Goal: Task Accomplishment & Management: Use online tool/utility

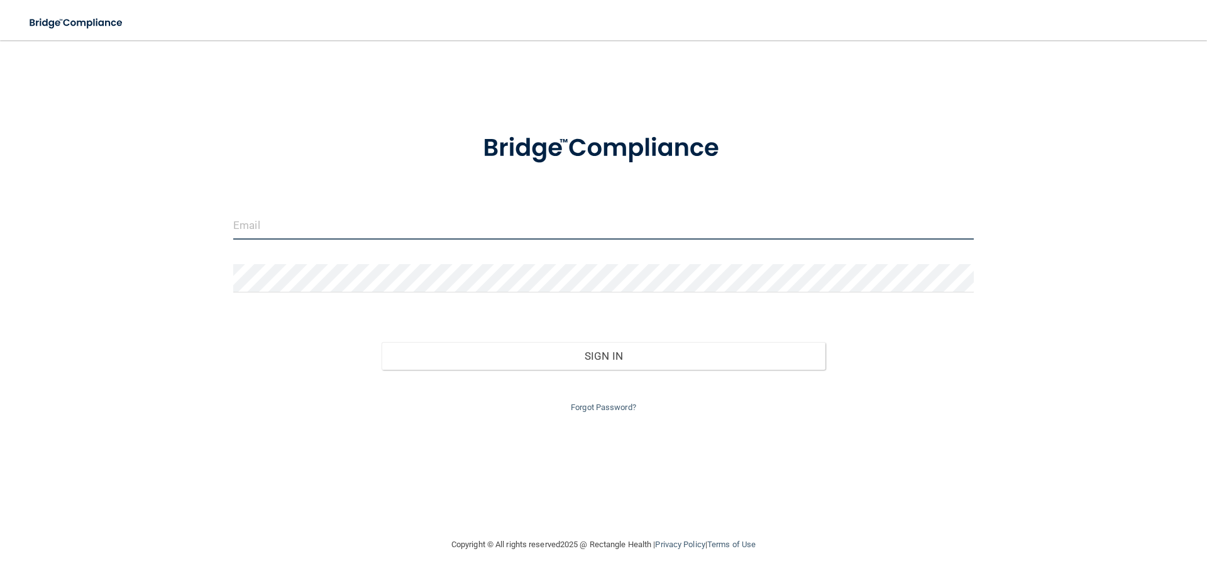
type input "[PERSON_NAME][EMAIL_ADDRESS][DOMAIN_NAME]"
click at [427, 233] on input "[PERSON_NAME][EMAIL_ADDRESS][DOMAIN_NAME]" at bounding box center [603, 225] width 741 height 28
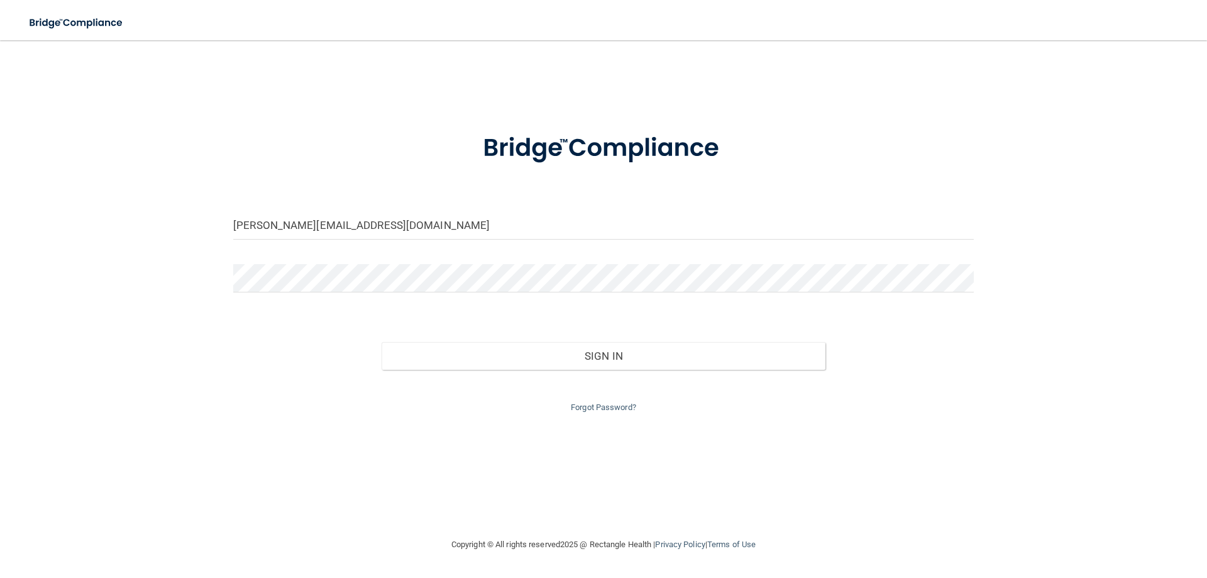
click at [374, 206] on form "sara@krspd.com Invalid email/password. You don't have permission to access that…" at bounding box center [603, 265] width 741 height 299
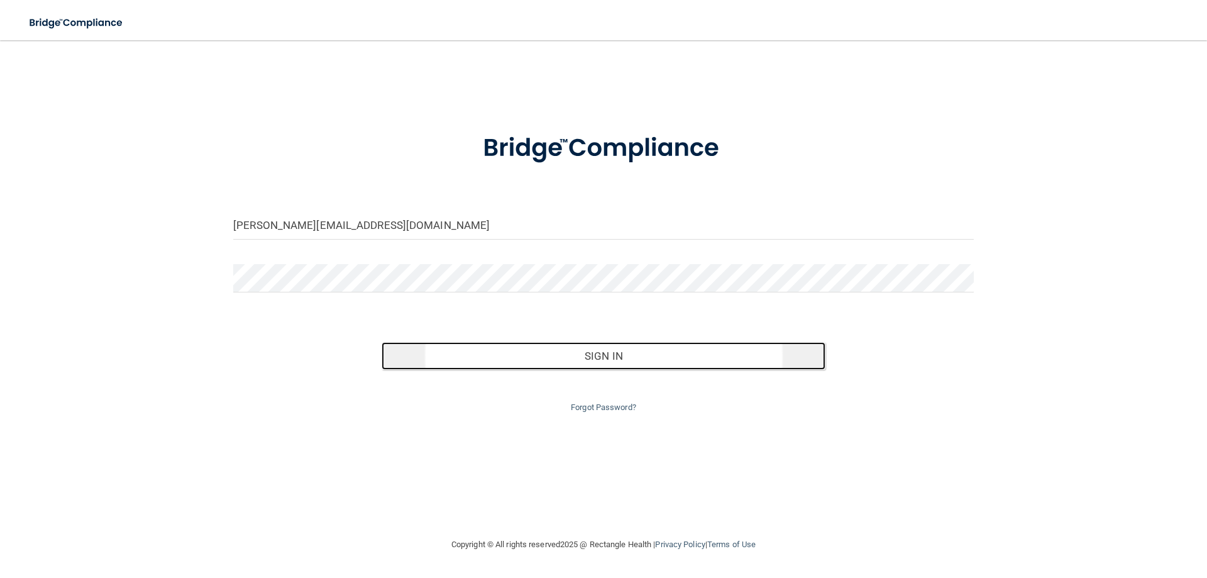
click at [461, 352] on button "Sign In" at bounding box center [604, 356] width 444 height 28
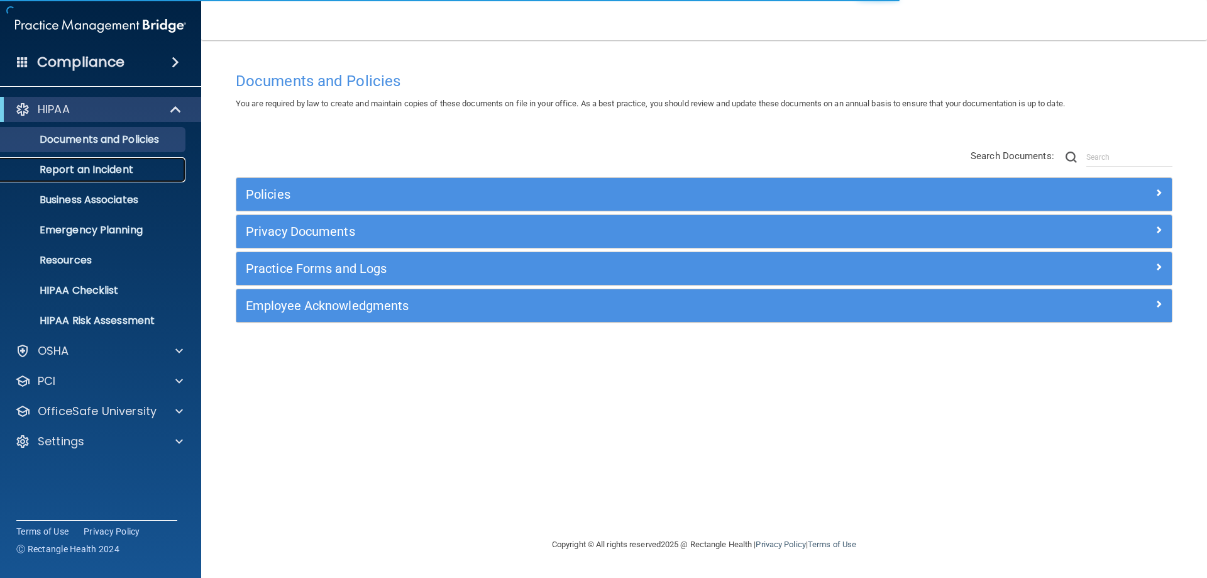
click at [134, 167] on p "Report an Incident" at bounding box center [94, 169] width 172 height 13
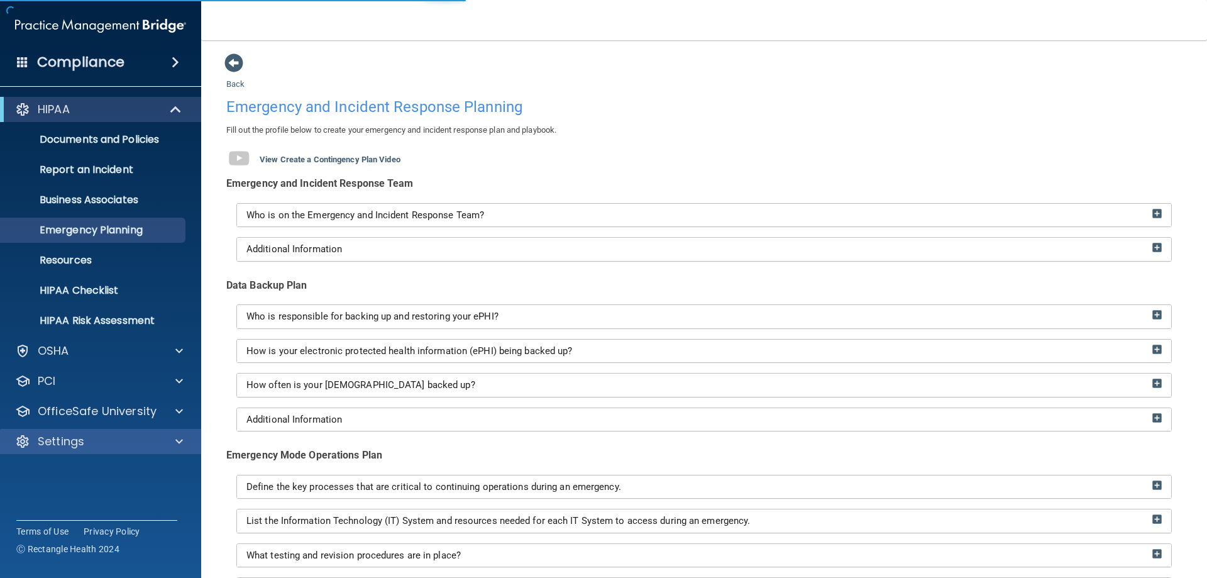
click at [116, 450] on div "Settings" at bounding box center [101, 441] width 202 height 25
click at [151, 452] on div "Settings" at bounding box center [101, 441] width 202 height 25
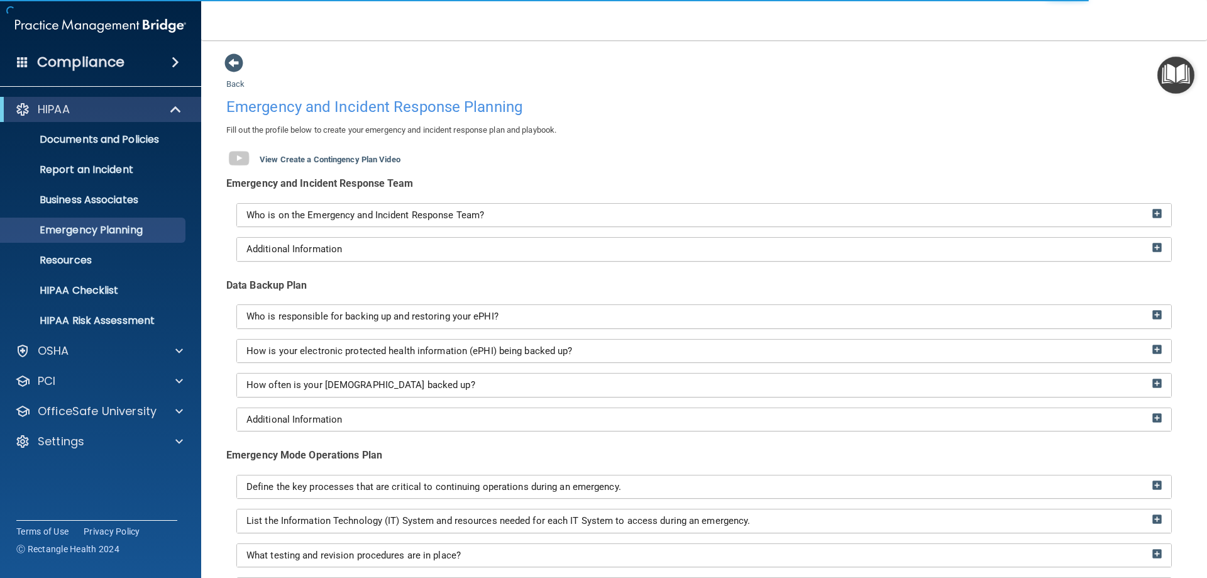
click at [150, 428] on div "HIPAA Documents and Policies Report an Incident Business Associates Emergency P…" at bounding box center [101, 278] width 202 height 372
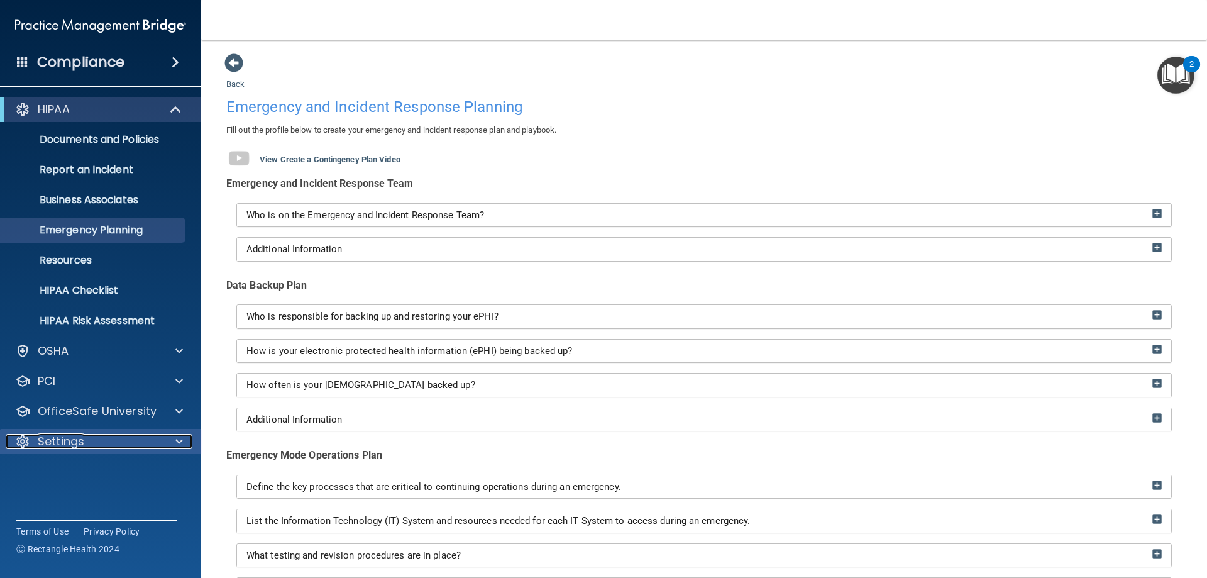
click at [180, 437] on span at bounding box center [179, 441] width 8 height 15
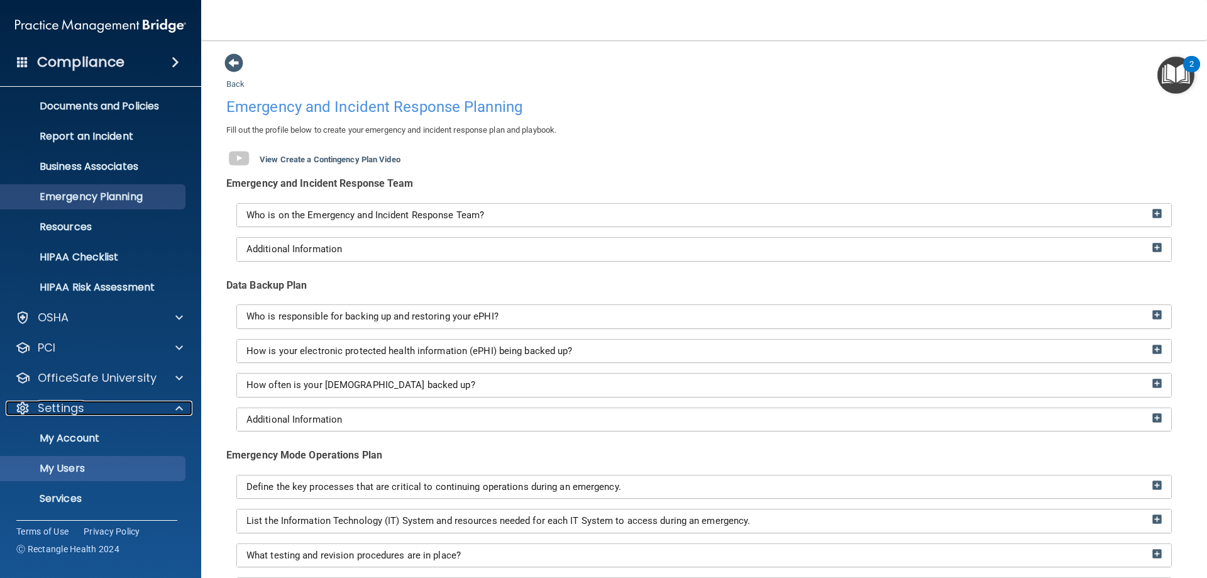
scroll to position [65, 0]
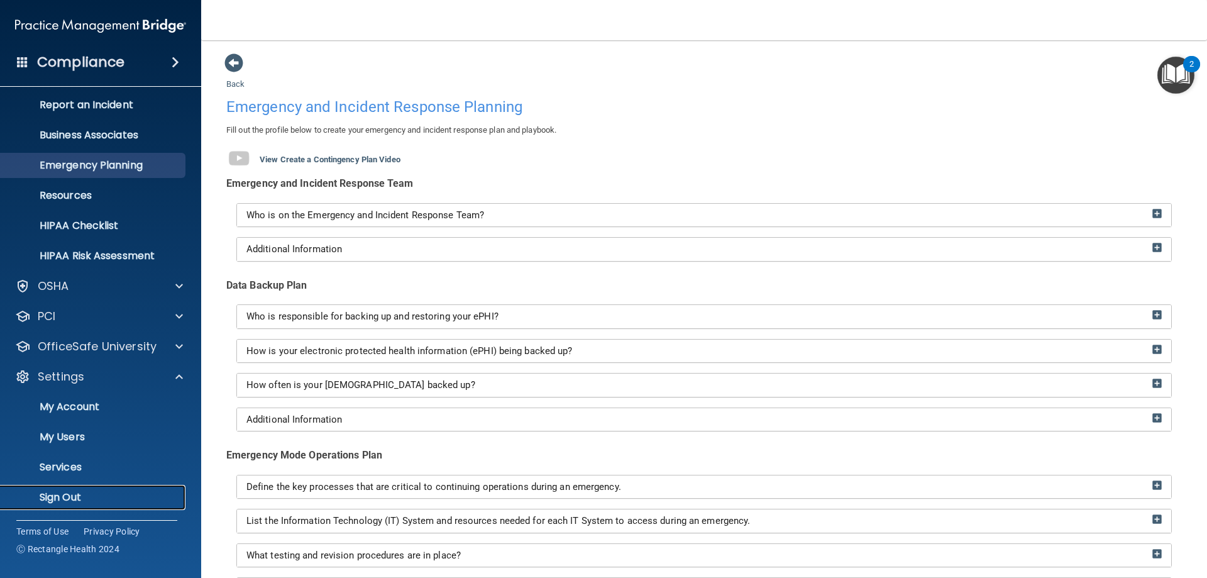
click at [90, 488] on link "Sign Out" at bounding box center [86, 497] width 198 height 25
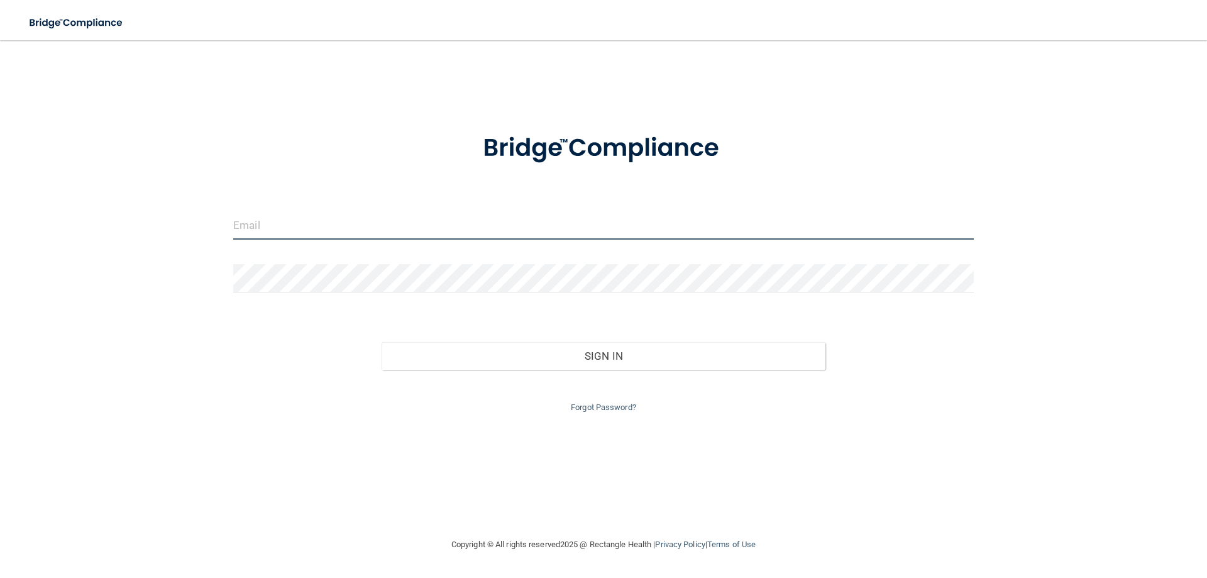
click at [374, 232] on input "email" at bounding box center [603, 225] width 741 height 28
type input "[PERSON_NAME][EMAIL_ADDRESS][DOMAIN_NAME]"
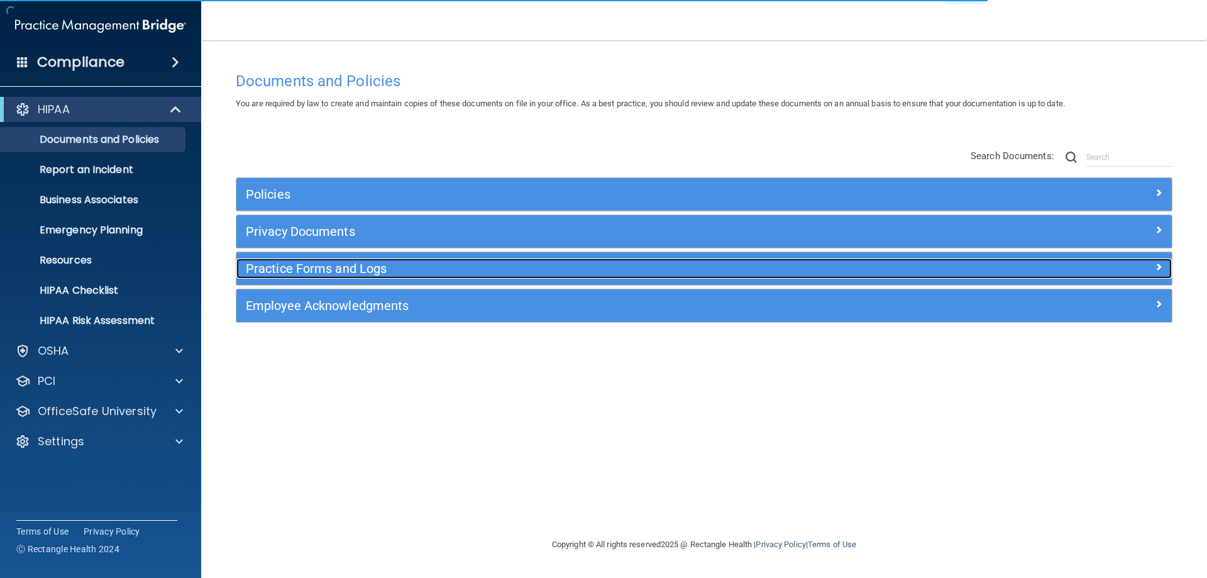
click at [289, 270] on h5 "Practice Forms and Logs" at bounding box center [587, 269] width 683 height 14
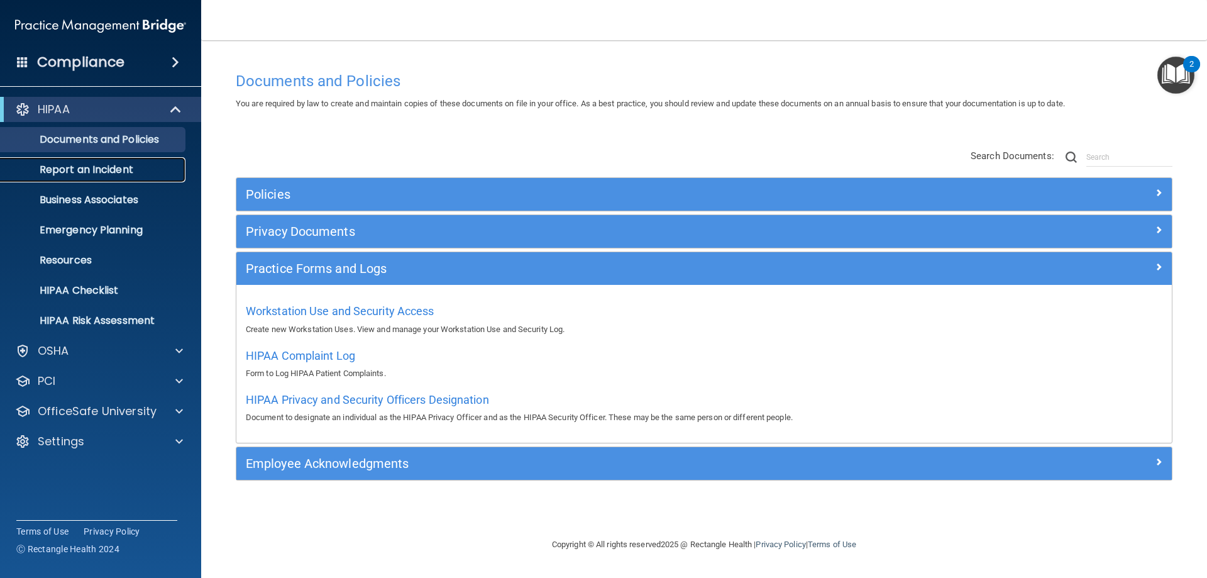
click at [136, 166] on p "Report an Incident" at bounding box center [94, 169] width 172 height 13
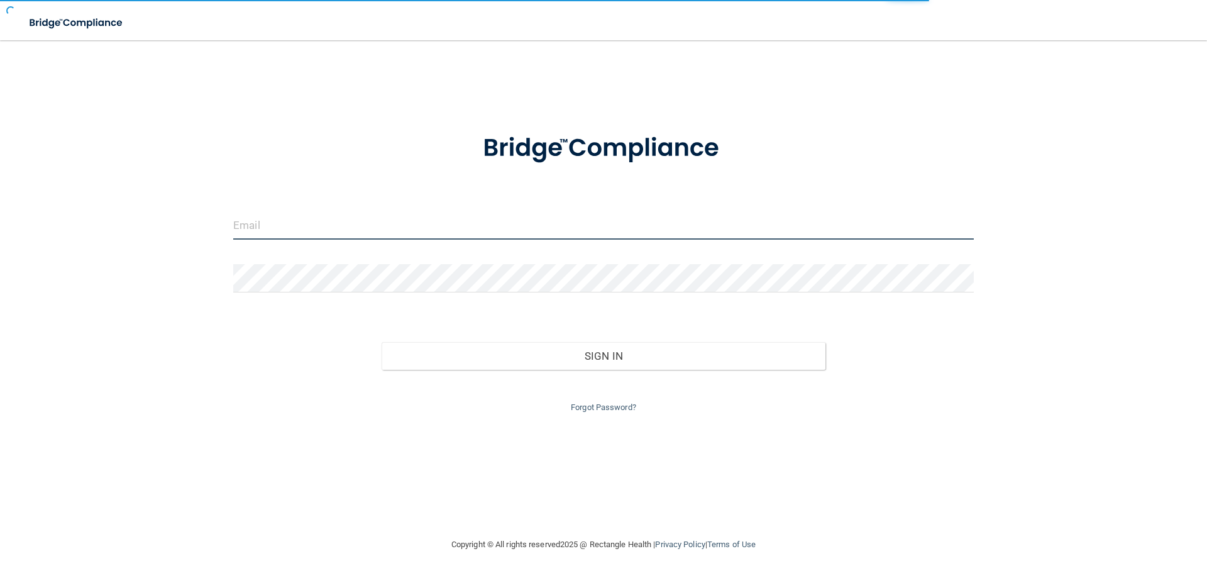
click at [303, 235] on input "email" at bounding box center [603, 225] width 741 height 28
click at [303, 235] on input "[PERSON_NAME][EMAIL_ADDRESS][DOMAIN_NAME]" at bounding box center [603, 225] width 741 height 28
type input "[EMAIL_ADDRESS][DOMAIN_NAME]"
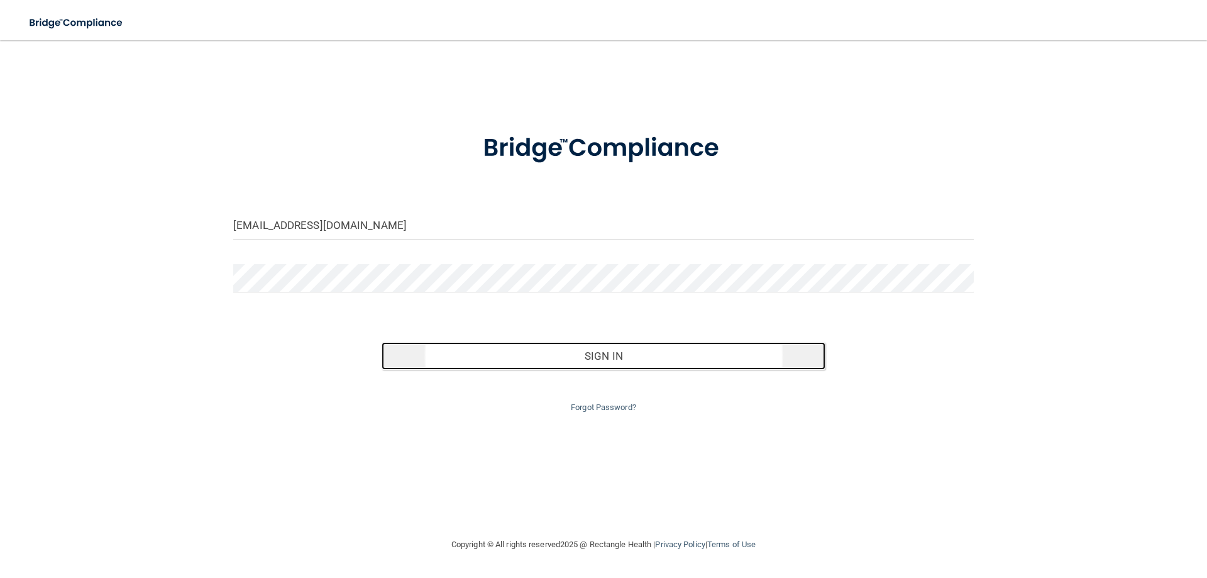
click at [614, 350] on button "Sign In" at bounding box center [604, 356] width 444 height 28
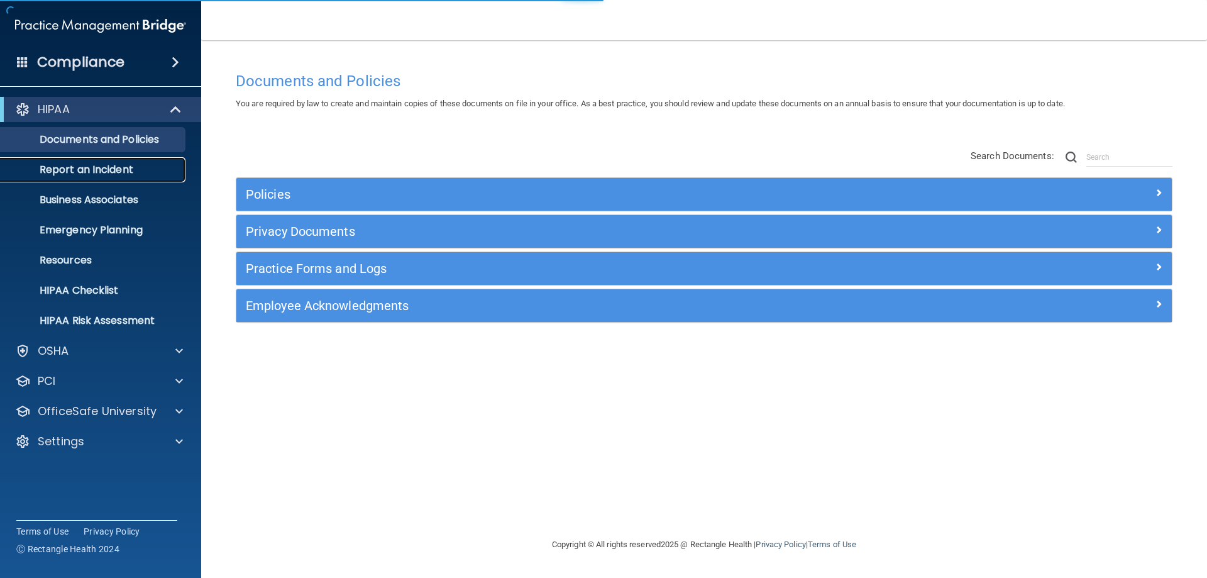
click at [95, 160] on link "Report an Incident" at bounding box center [86, 169] width 198 height 25
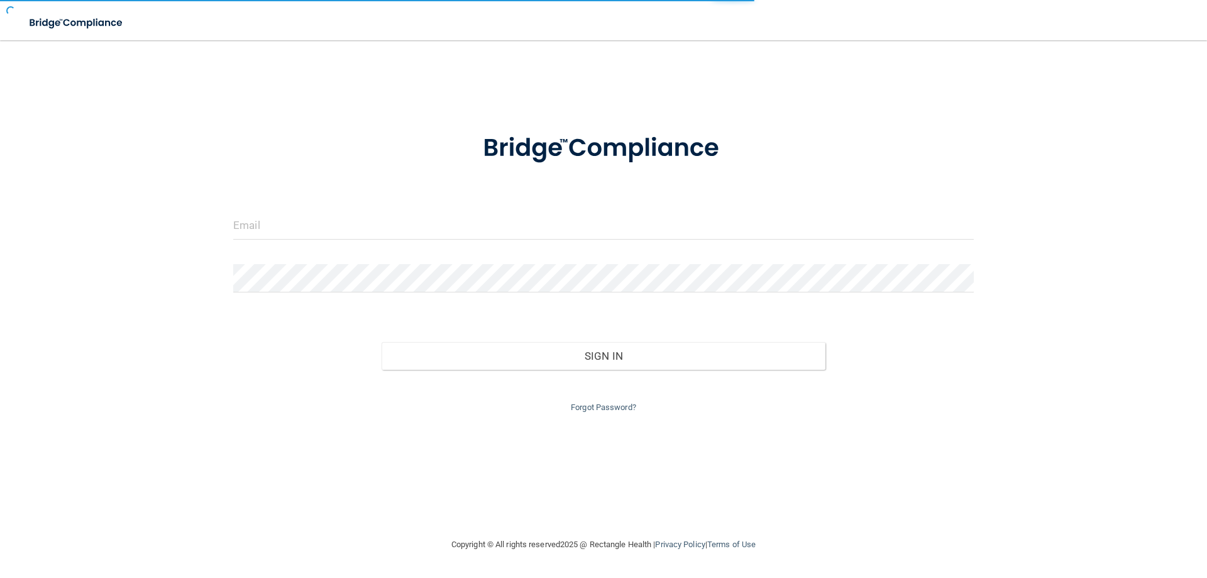
click at [265, 209] on form "Invalid email/password. You don't have permission to access that page. Sign In …" at bounding box center [603, 265] width 741 height 299
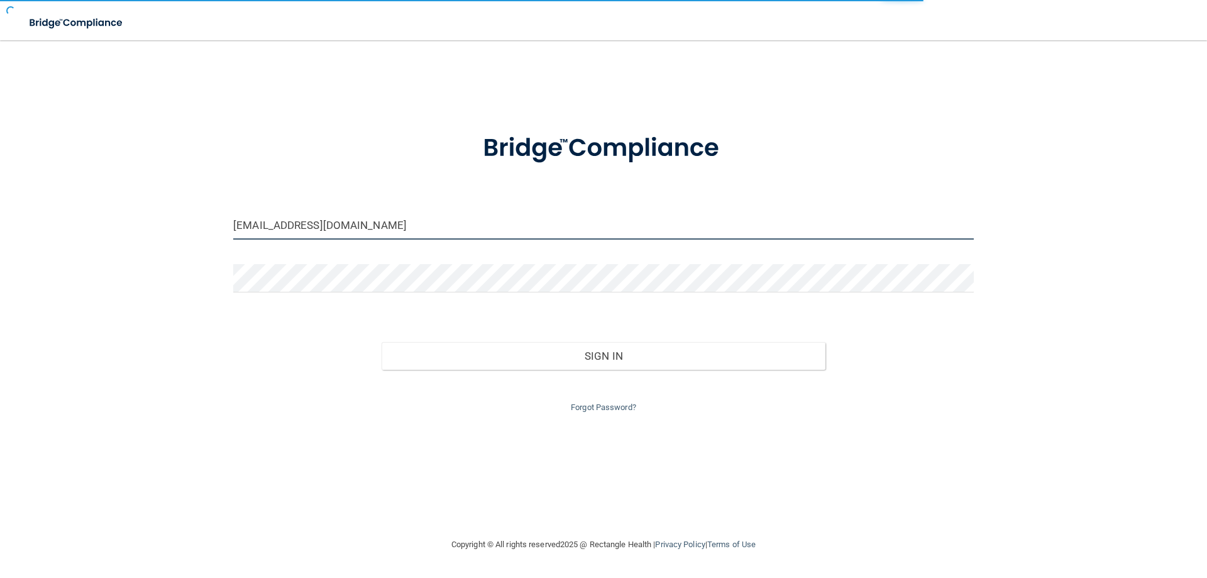
click at [269, 228] on input "[EMAIL_ADDRESS][DOMAIN_NAME]" at bounding box center [603, 225] width 741 height 28
type input "[PERSON_NAME][EMAIL_ADDRESS][DOMAIN_NAME]"
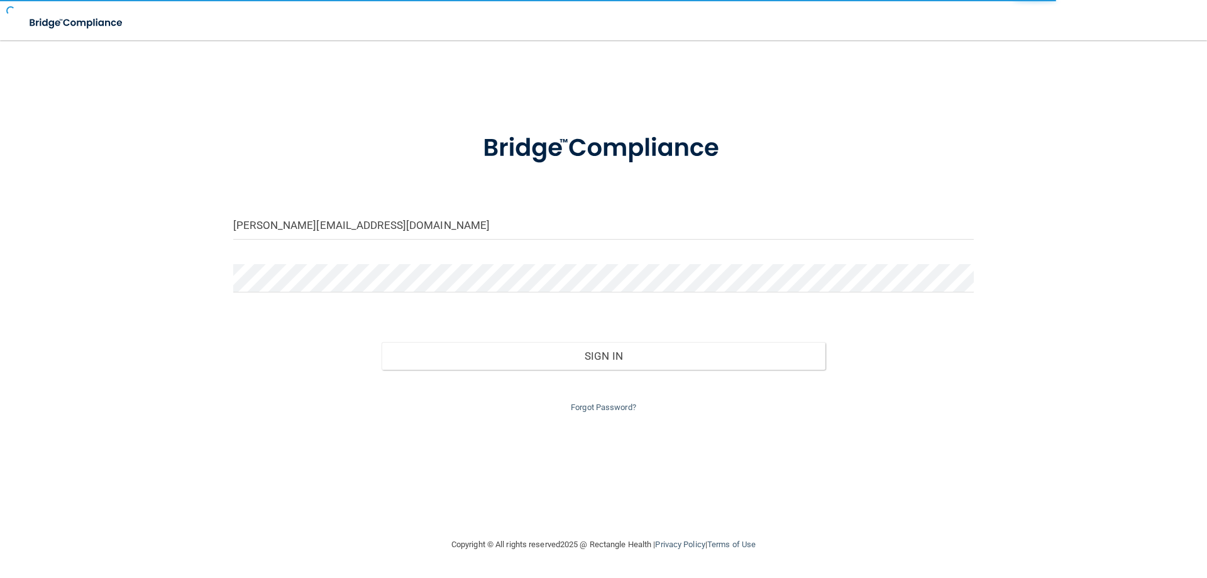
click at [270, 295] on div at bounding box center [603, 283] width 759 height 38
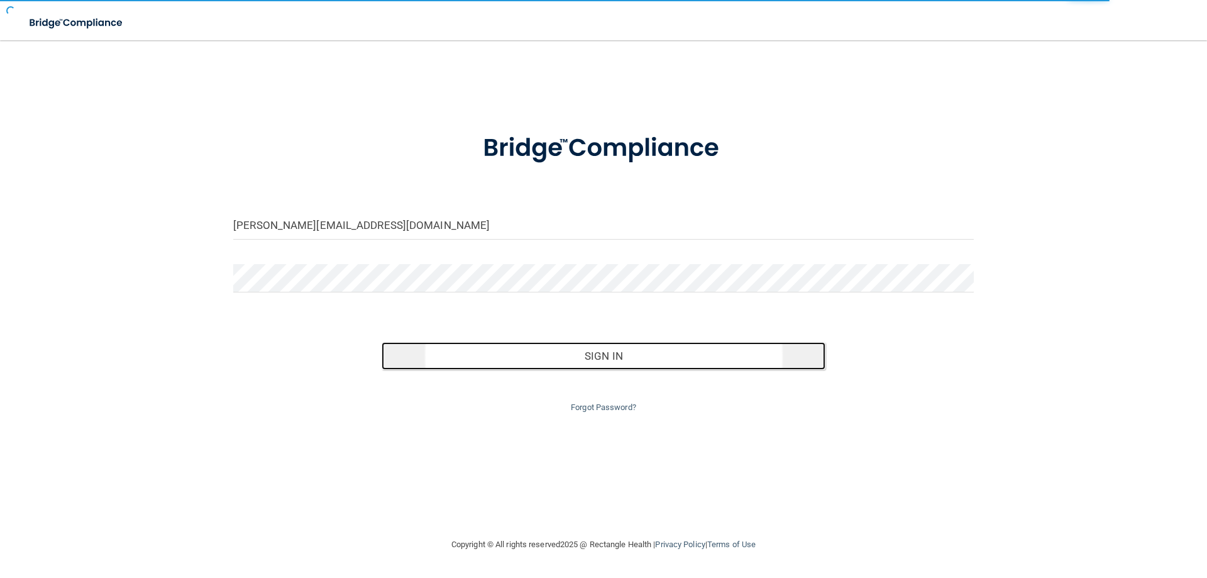
click at [588, 351] on button "Sign In" at bounding box center [604, 356] width 444 height 28
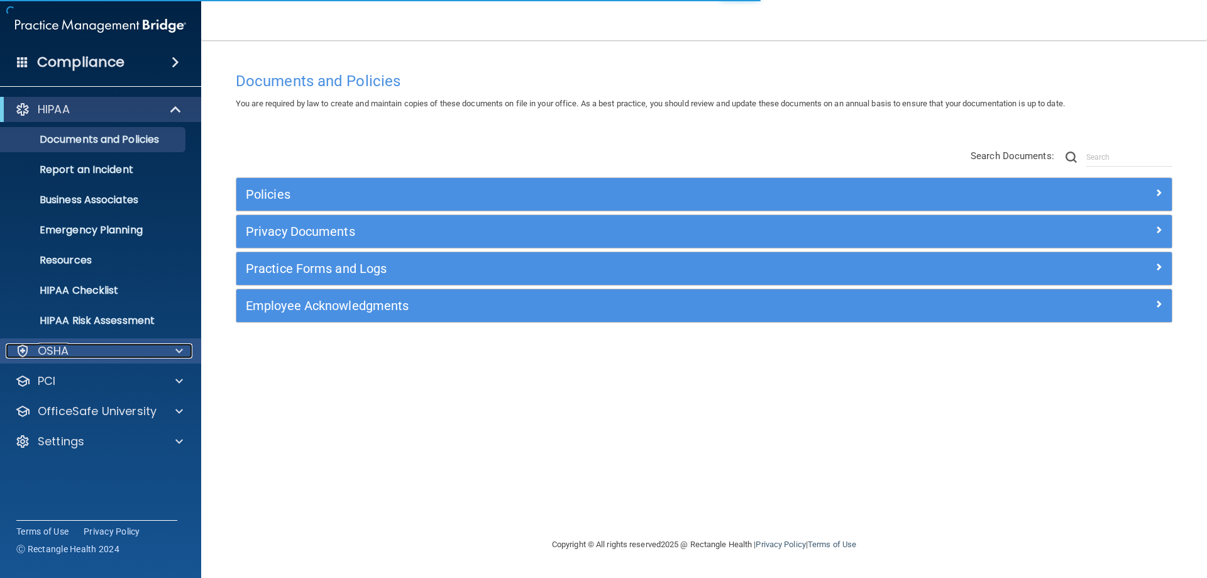
click at [74, 357] on div "OSHA" at bounding box center [84, 350] width 156 height 15
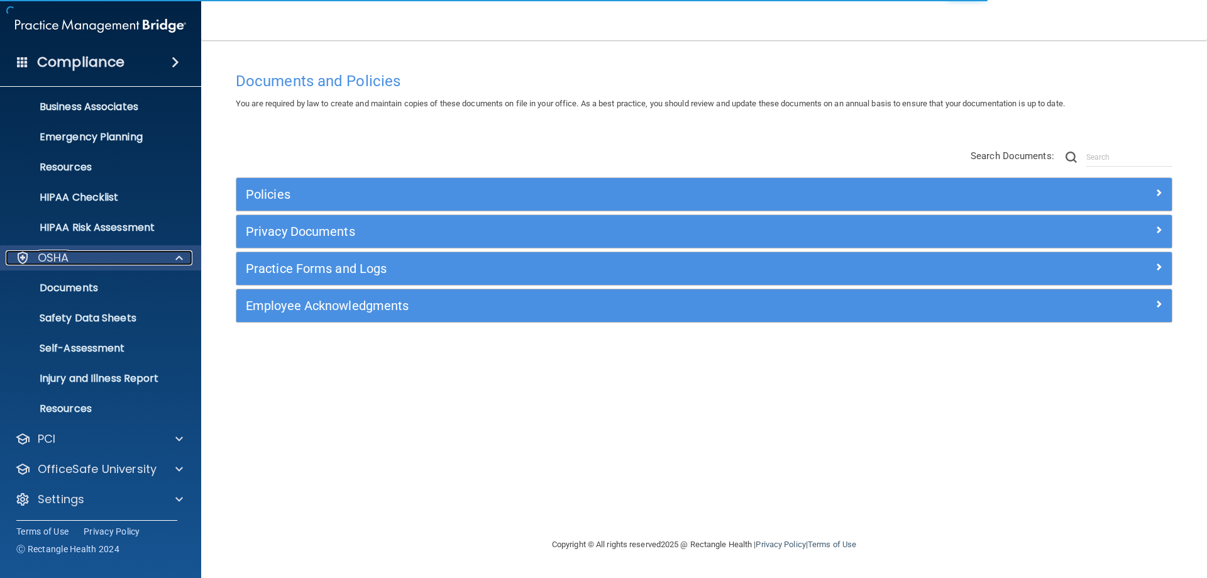
scroll to position [95, 0]
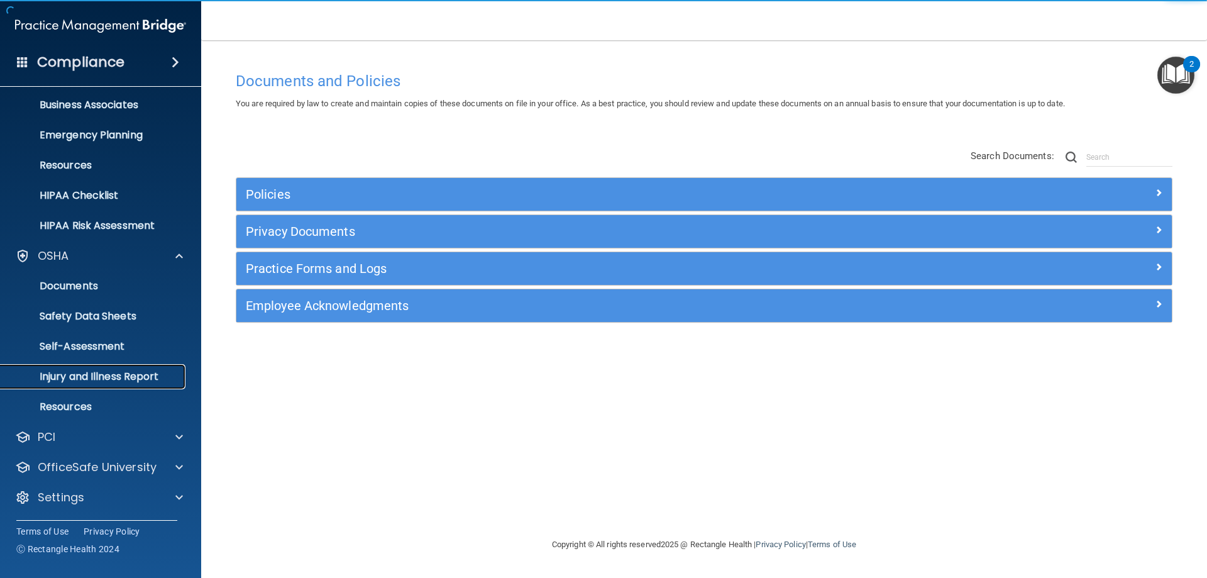
click at [84, 387] on link "Injury and Illness Report" at bounding box center [86, 376] width 198 height 25
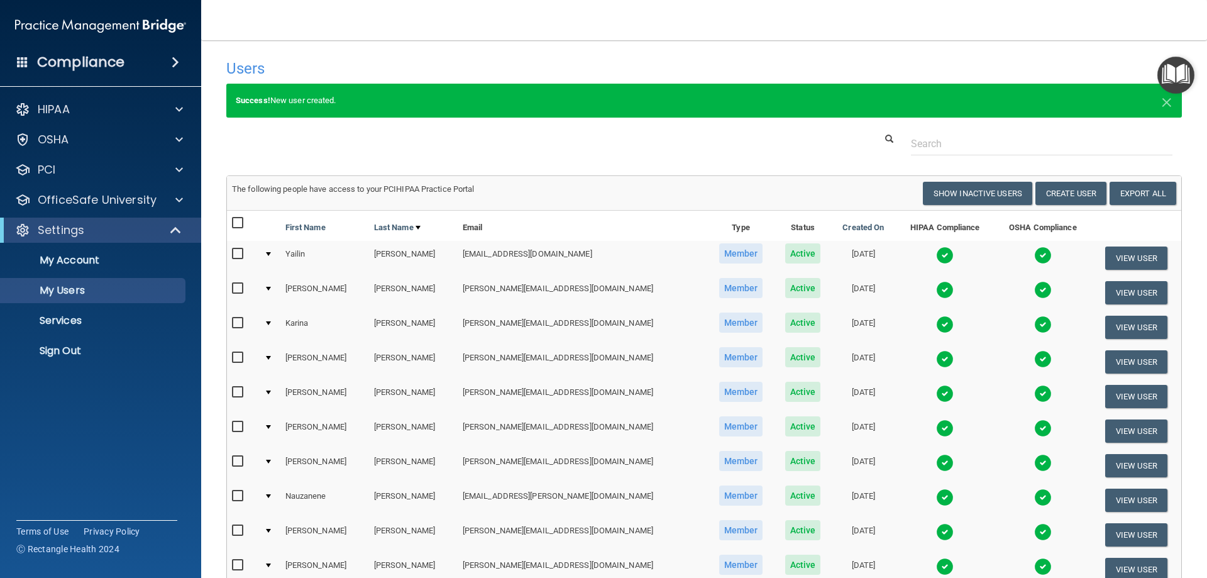
select select "20"
